Goal: Task Accomplishment & Management: Manage account settings

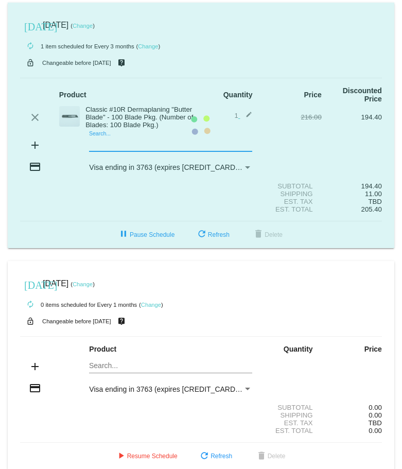
click at [102, 144] on mat-card "[DATE] [DATE] ( Change ) autorenew 1 item scheduled for Every 3 months ( Change…" at bounding box center [201, 125] width 386 height 245
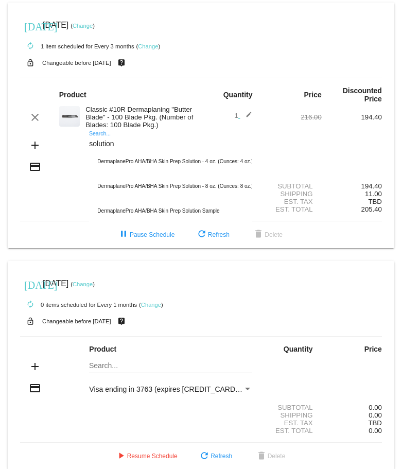
type input "solution"
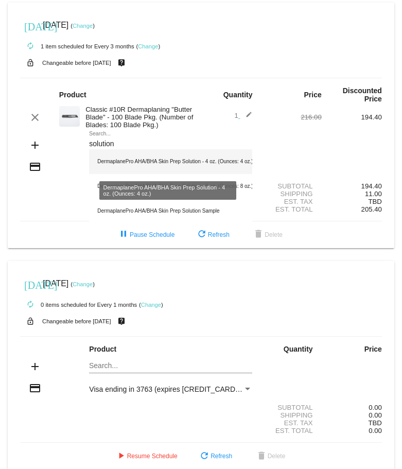
click at [218, 162] on div "DermaplanePro AHA/BHA Skin Prep Solution - 4 oz. (Ounces: 4 oz.)" at bounding box center [170, 161] width 163 height 25
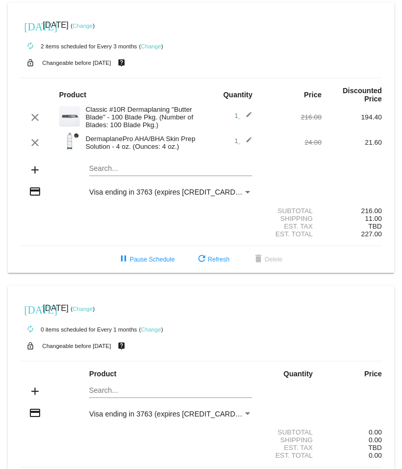
click at [244, 139] on mat-icon "edit" at bounding box center [246, 142] width 12 height 12
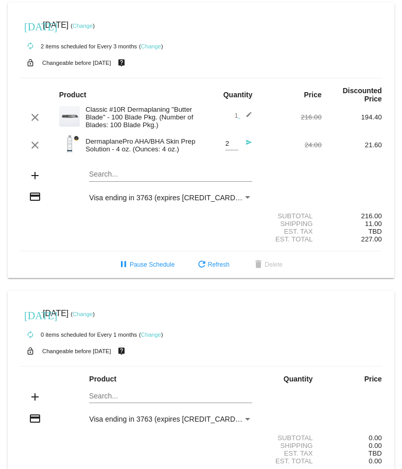
type input "2"
click at [229, 141] on input "2" at bounding box center [231, 144] width 13 height 8
click at [226, 148] on div "2 Quantity" at bounding box center [231, 140] width 13 height 19
click at [223, 166] on div "Search..." at bounding box center [170, 172] width 163 height 20
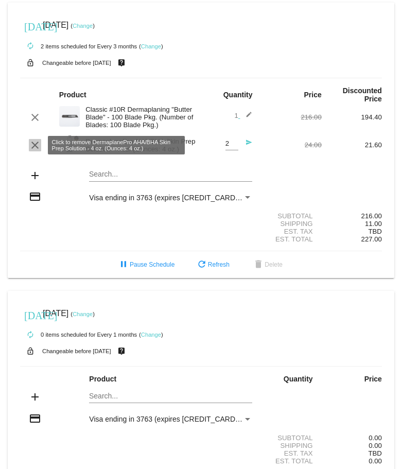
click at [38, 142] on mat-icon "clear" at bounding box center [35, 145] width 12 height 12
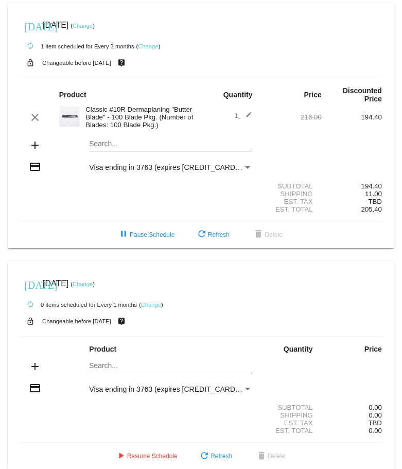
click at [160, 149] on div "Search..." at bounding box center [170, 141] width 163 height 20
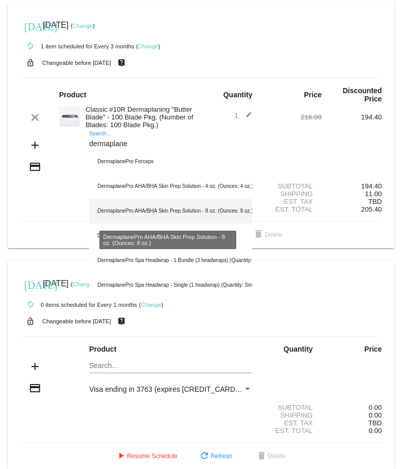
type input "dermaplane"
click at [181, 205] on div "DermaplanePro AHA/BHA Skin Prep Solution - 8 oz. (Ounces: 8 oz.)" at bounding box center [170, 211] width 163 height 25
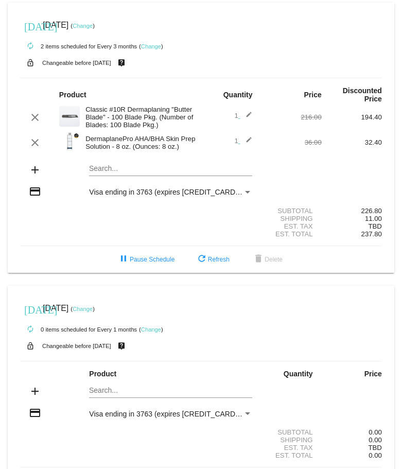
click at [242, 140] on mat-icon "edit" at bounding box center [246, 142] width 12 height 12
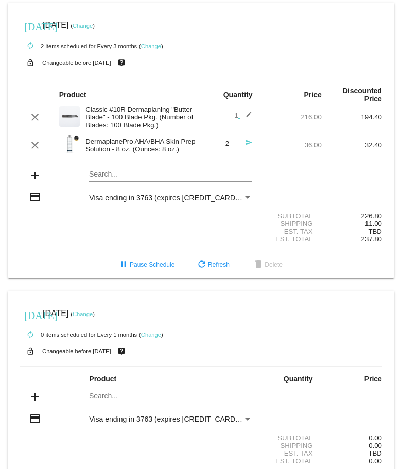
click at [231, 143] on input "2" at bounding box center [231, 144] width 13 height 8
type input "3"
click at [230, 142] on input "3" at bounding box center [231, 144] width 13 height 8
click at [135, 175] on mat-card "[DATE] [DATE] ( Change ) autorenew 2 items scheduled for Every 3 months ( Chang…" at bounding box center [201, 140] width 386 height 275
click at [244, 144] on mat-icon "send" at bounding box center [246, 145] width 12 height 12
